Goal: Check status: Check status

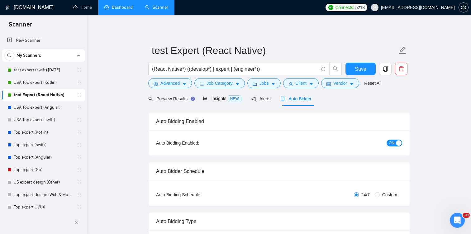
click at [130, 10] on link "Dashboard" at bounding box center [118, 7] width 28 height 5
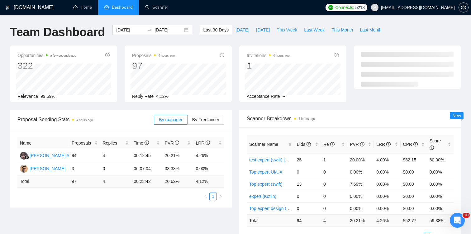
click at [284, 33] on span "This Week" at bounding box center [287, 29] width 21 height 7
type input "[DATE]"
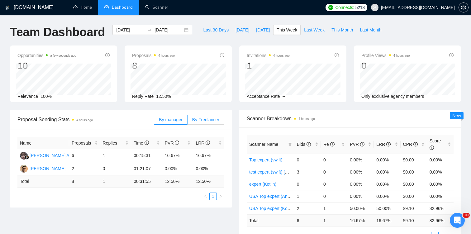
click at [200, 120] on span "By Freelancer" at bounding box center [205, 119] width 27 height 5
click at [188, 121] on input "By Freelancer" at bounding box center [188, 121] width 0 height 0
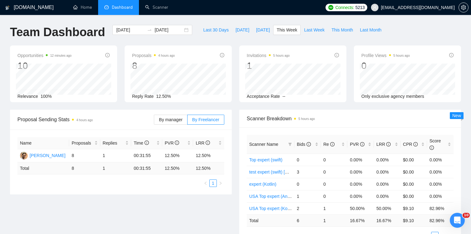
click at [123, 7] on span "Dashboard" at bounding box center [122, 7] width 21 height 5
